Goal: Transaction & Acquisition: Purchase product/service

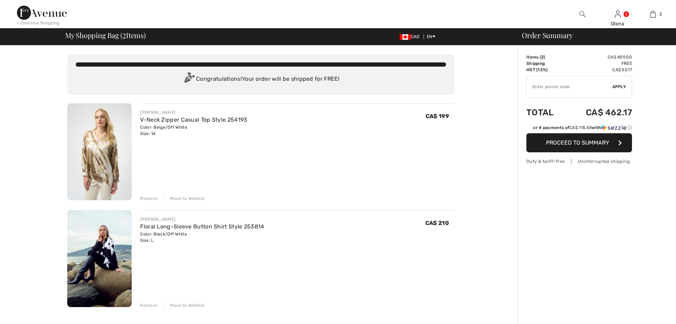
click at [187, 305] on div "Move to Wishlist" at bounding box center [184, 305] width 40 height 6
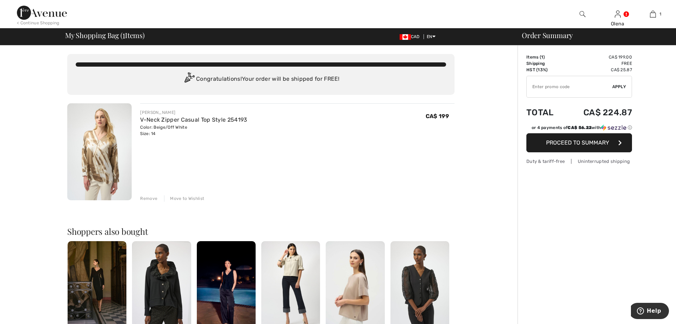
click at [190, 197] on div "Move to Wishlist" at bounding box center [184, 198] width 40 height 6
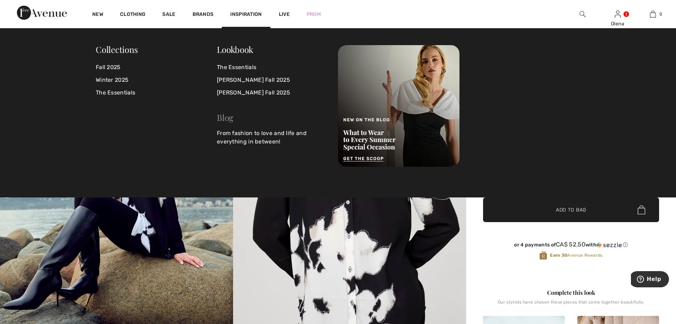
scroll to position [36, 0]
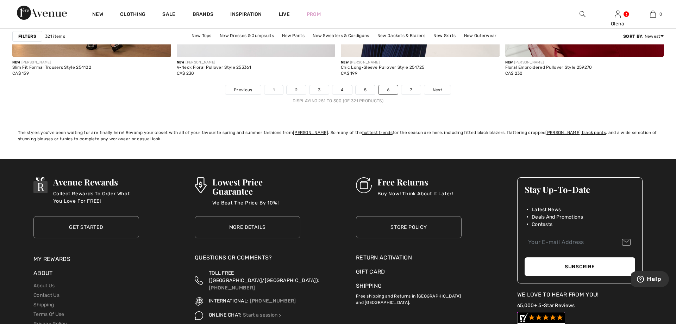
scroll to position [4130, 0]
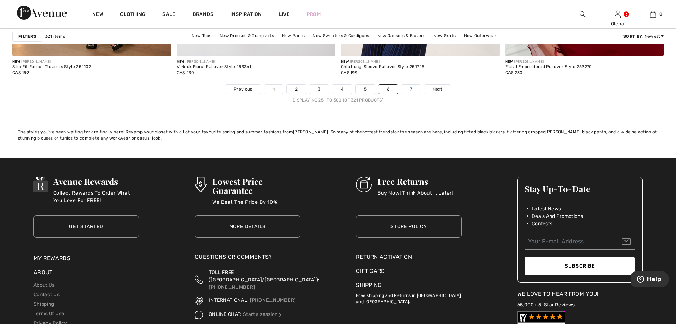
click at [410, 90] on link "7" at bounding box center [410, 88] width 19 height 9
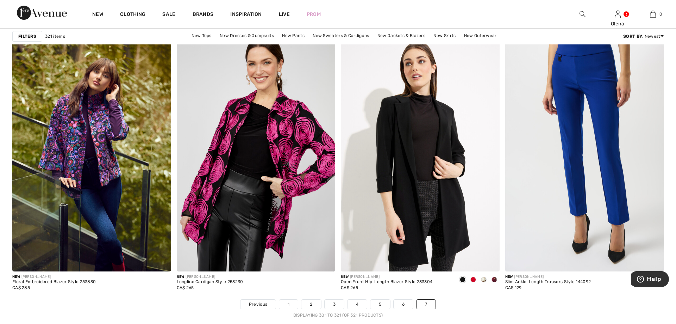
scroll to position [1508, 0]
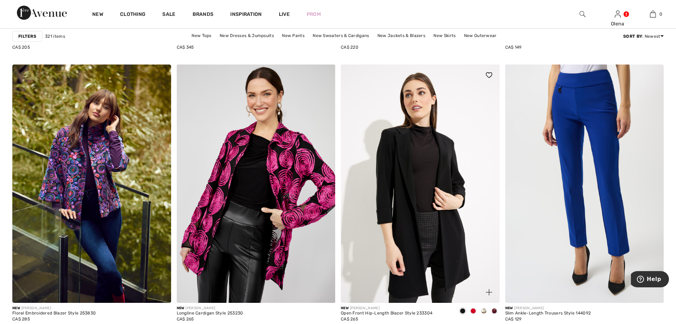
click at [482, 312] on span at bounding box center [484, 311] width 6 height 6
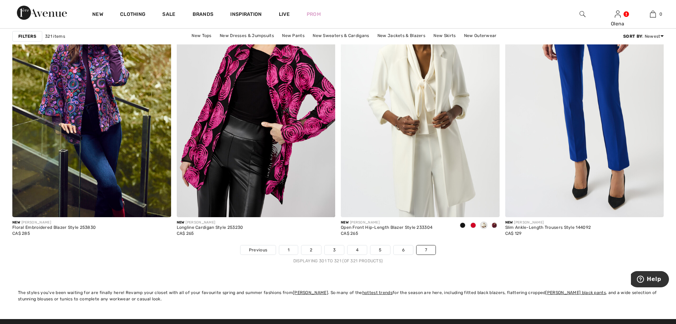
scroll to position [1580, 0]
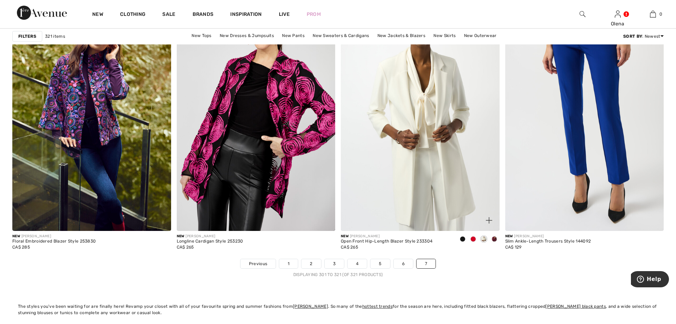
click at [495, 241] on span at bounding box center [494, 239] width 6 height 6
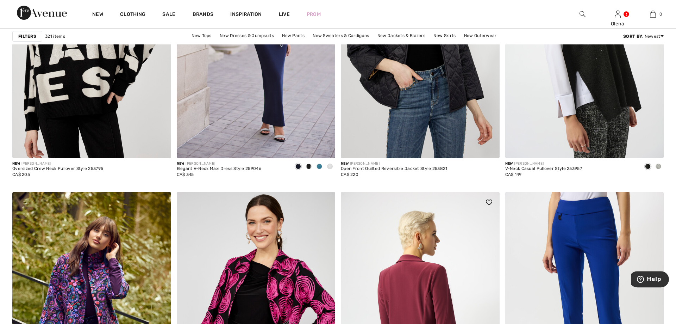
scroll to position [1365, 0]
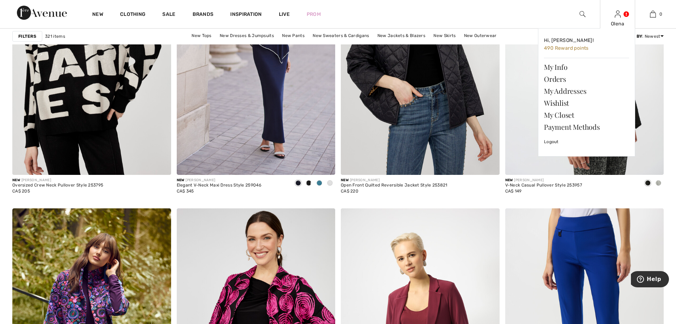
click at [621, 22] on div "Olena" at bounding box center [617, 23] width 35 height 7
click at [574, 104] on link "Wishlist" at bounding box center [586, 103] width 85 height 12
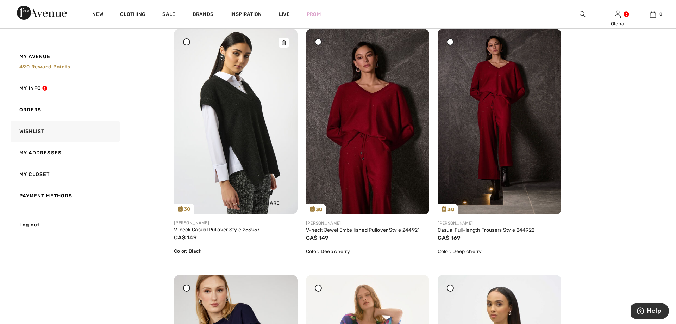
scroll to position [287, 0]
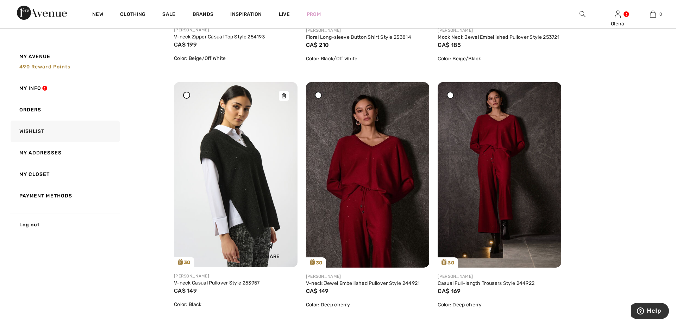
click at [282, 98] on icon at bounding box center [284, 95] width 4 height 5
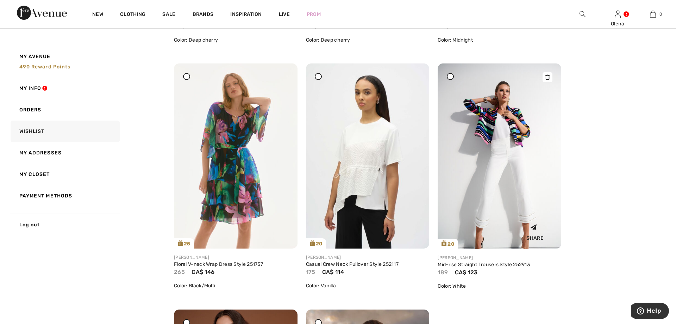
scroll to position [539, 0]
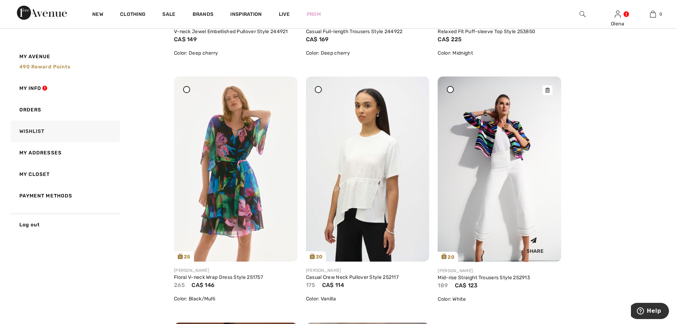
click at [547, 93] on icon at bounding box center [547, 90] width 4 height 5
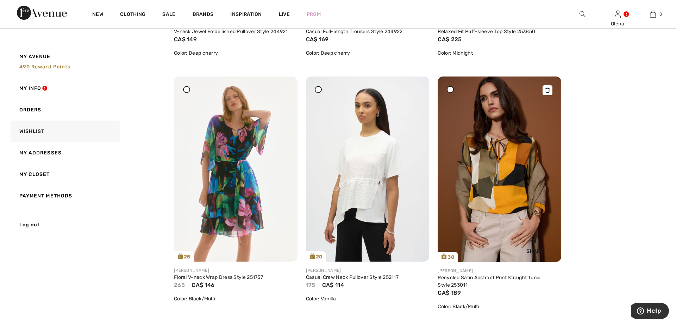
click at [547, 93] on icon at bounding box center [547, 90] width 4 height 5
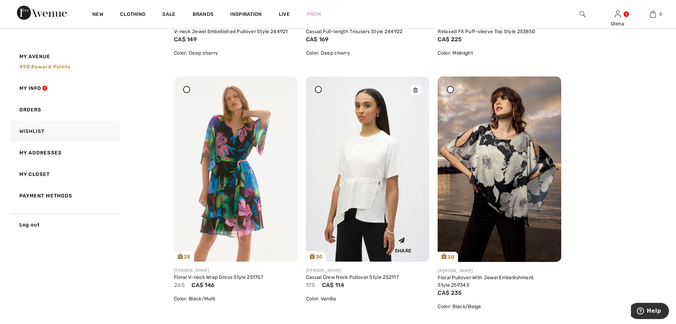
click at [414, 93] on icon at bounding box center [415, 90] width 4 height 5
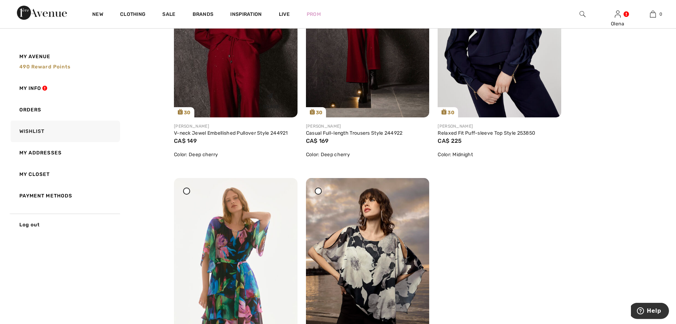
scroll to position [503, 0]
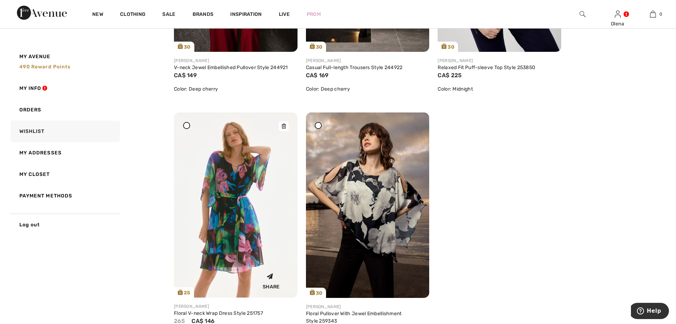
click at [283, 128] on icon at bounding box center [284, 126] width 4 height 5
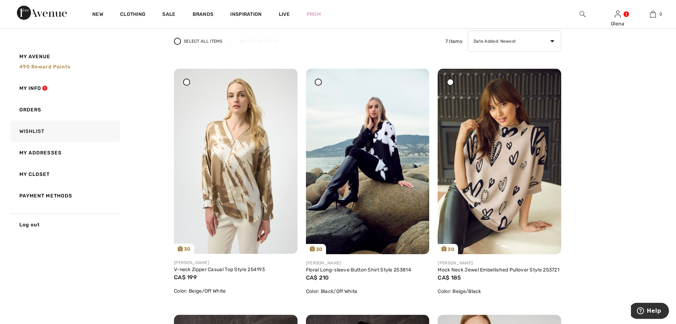
scroll to position [0, 0]
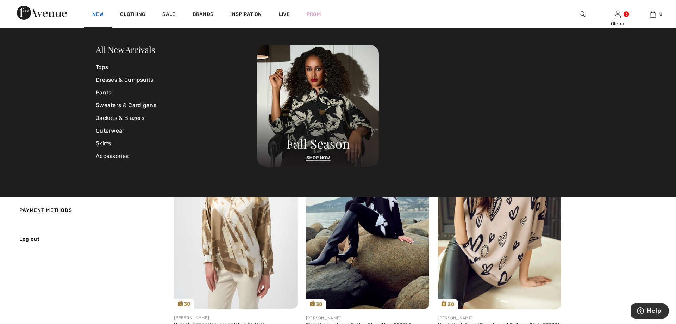
click at [100, 14] on link "New" at bounding box center [97, 14] width 11 height 7
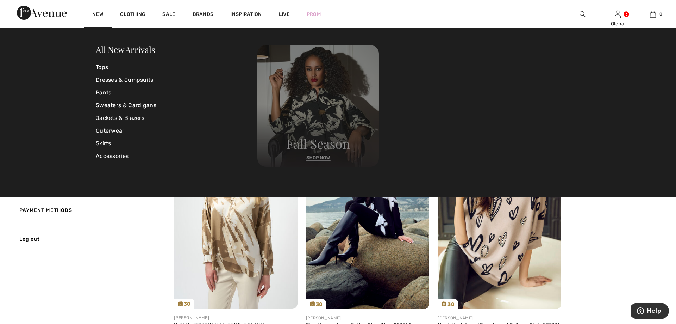
click at [313, 134] on img at bounding box center [317, 105] width 121 height 121
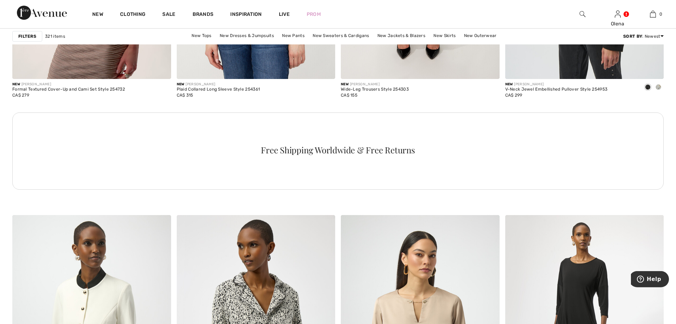
scroll to position [1113, 0]
